Goal: Task Accomplishment & Management: Complete application form

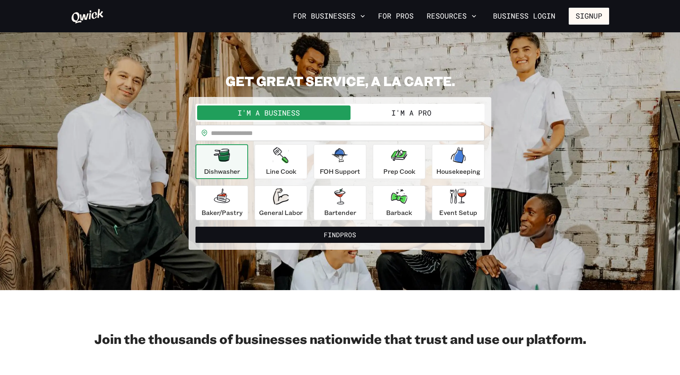
click at [394, 120] on button "I'm a Pro" at bounding box center [411, 113] width 143 height 15
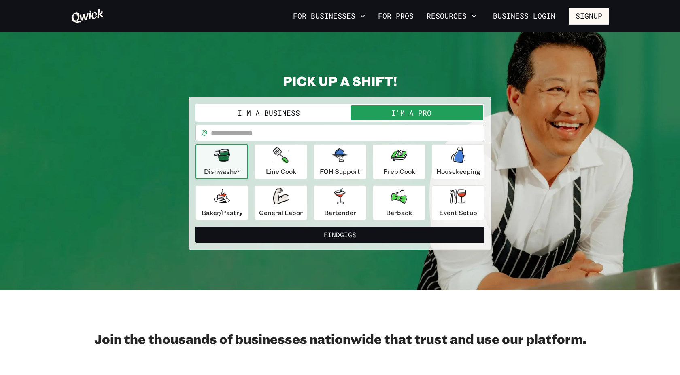
click at [323, 119] on button "I'm a Business" at bounding box center [268, 113] width 143 height 15
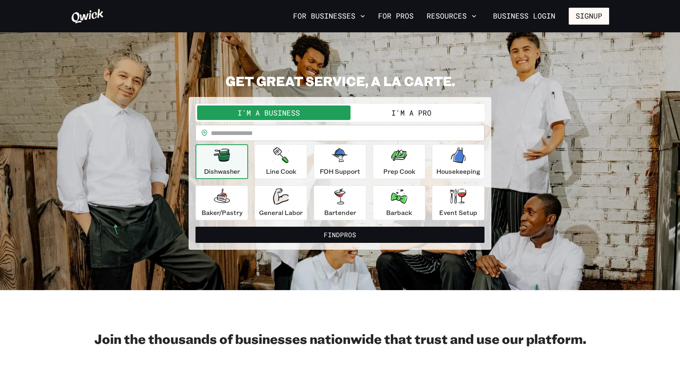
click at [385, 114] on button "I'm a Pro" at bounding box center [411, 113] width 143 height 15
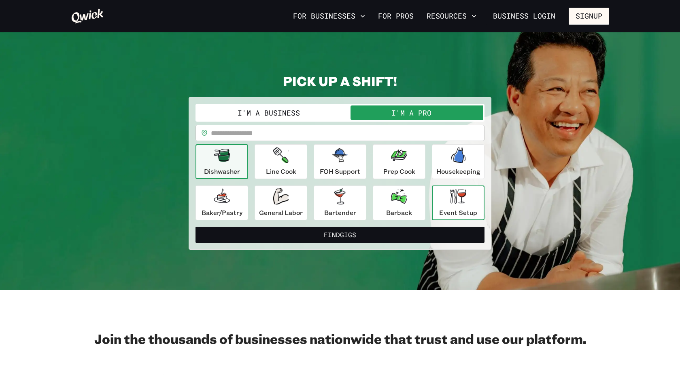
click at [457, 218] on p "Event Setup" at bounding box center [458, 213] width 38 height 10
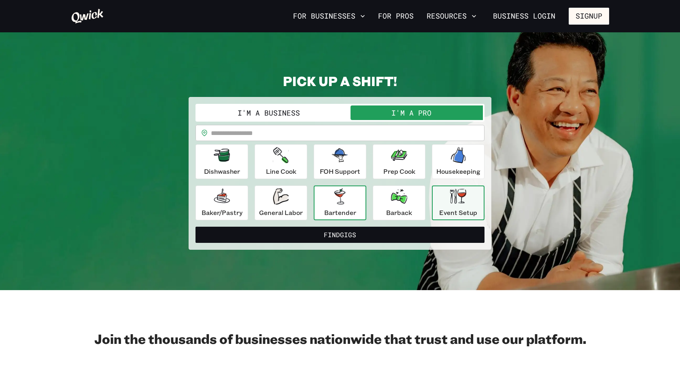
click at [356, 218] on p "Bartender" at bounding box center [340, 213] width 32 height 10
click at [460, 218] on p "Event Setup" at bounding box center [458, 213] width 38 height 10
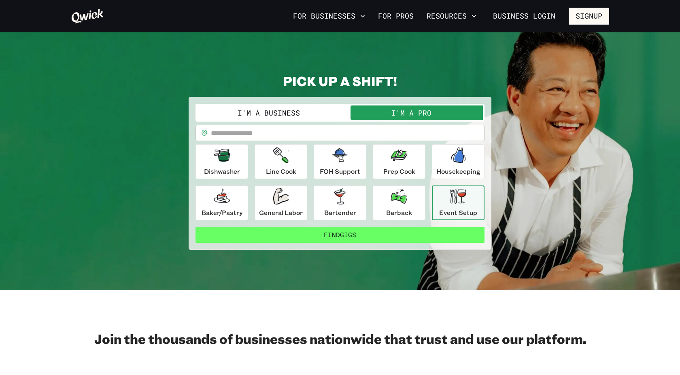
click at [396, 243] on button "Find Gigs" at bounding box center [339, 235] width 289 height 16
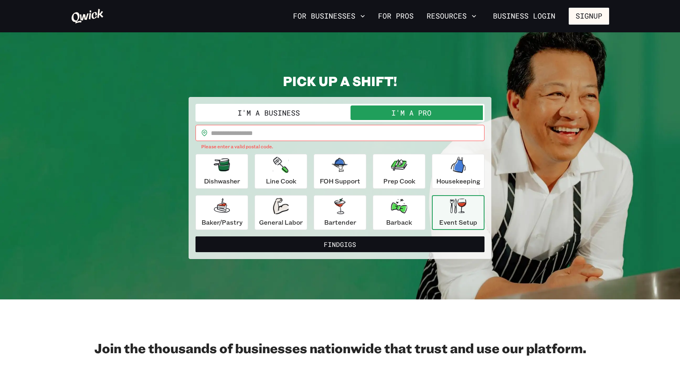
click at [466, 214] on icon "button" at bounding box center [458, 206] width 16 height 16
click at [257, 141] on input "text" at bounding box center [347, 133] width 273 height 16
type input "*****"
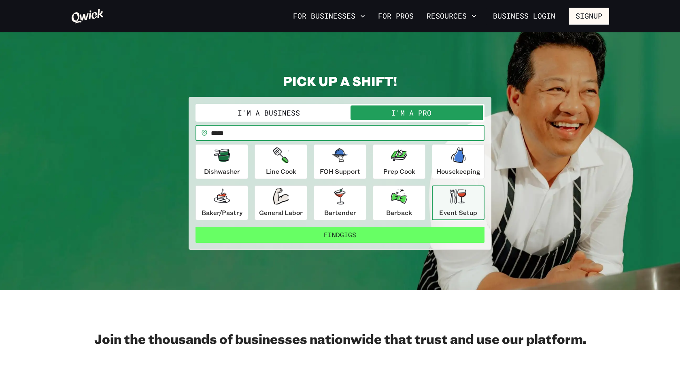
click at [314, 243] on button "Find Gigs" at bounding box center [339, 235] width 289 height 16
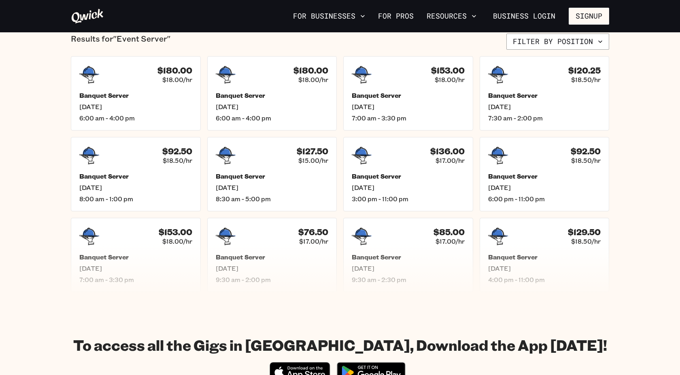
scroll to position [219, 0]
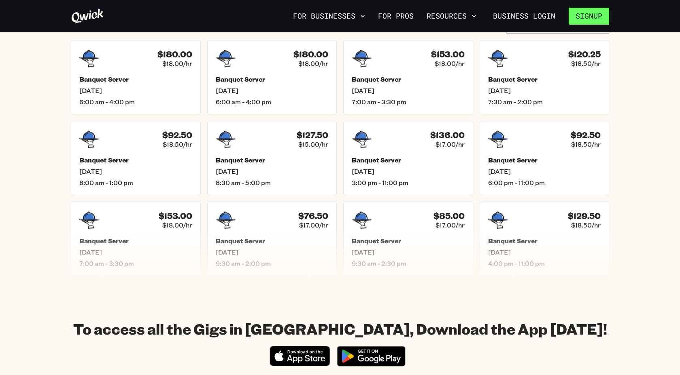
click at [574, 19] on button "Signup" at bounding box center [588, 16] width 40 height 17
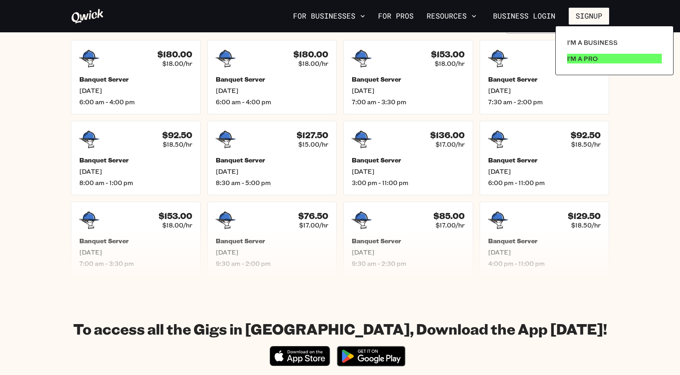
click at [584, 64] on p "I'm a Pro" at bounding box center [582, 59] width 31 height 10
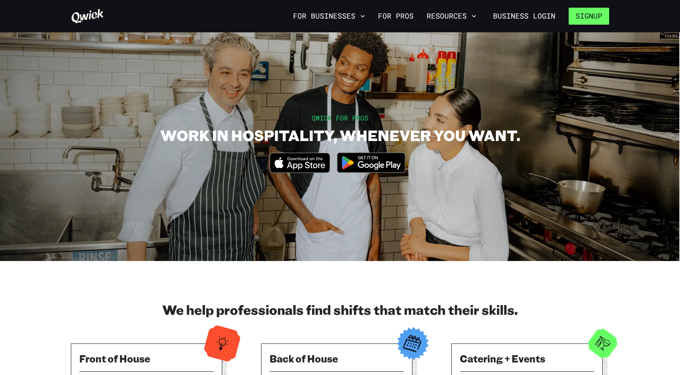
click at [584, 14] on button "Signup" at bounding box center [588, 16] width 40 height 17
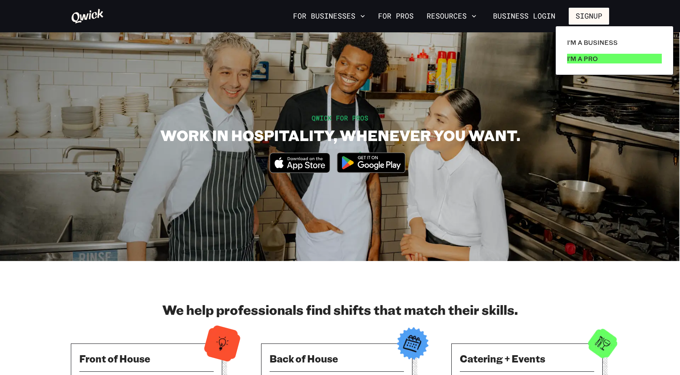
click at [576, 61] on p "I'm a Pro" at bounding box center [582, 59] width 31 height 10
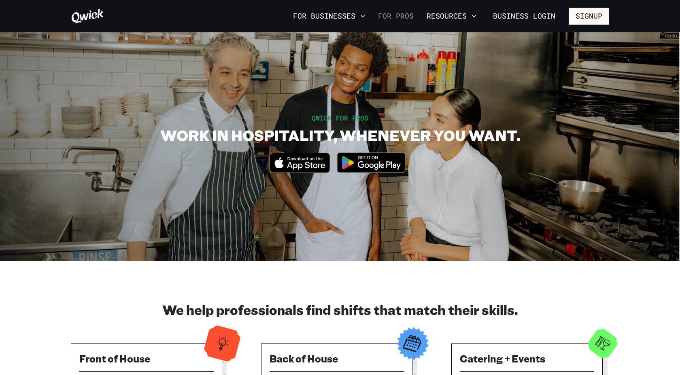
click at [375, 16] on link "For Pros" at bounding box center [396, 16] width 42 height 14
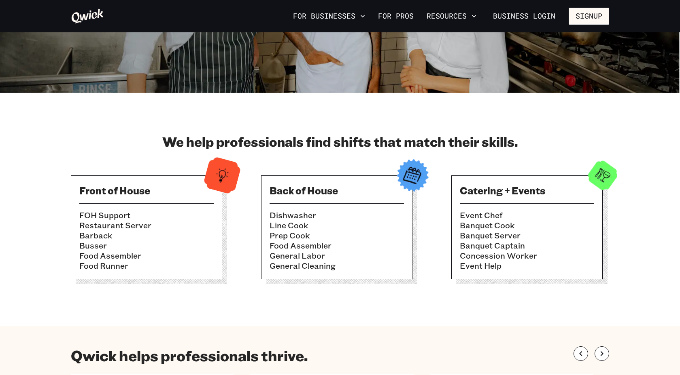
scroll to position [172, 0]
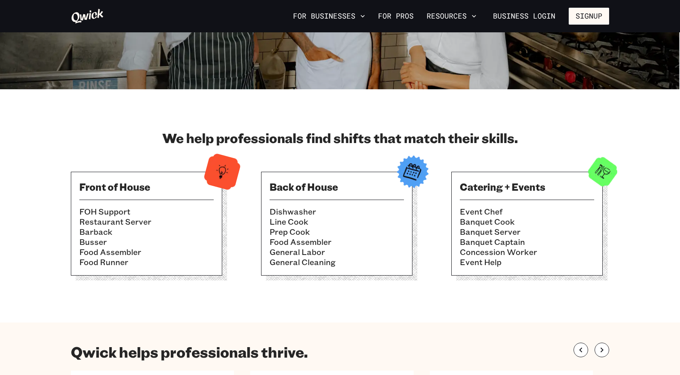
click at [536, 247] on li "Banquet Captain" at bounding box center [527, 242] width 134 height 10
click at [607, 190] on img at bounding box center [603, 172] width 40 height 40
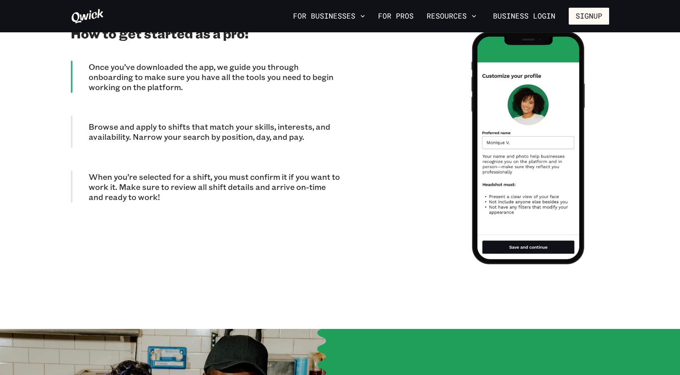
scroll to position [732, 0]
